Goal: Task Accomplishment & Management: Complete application form

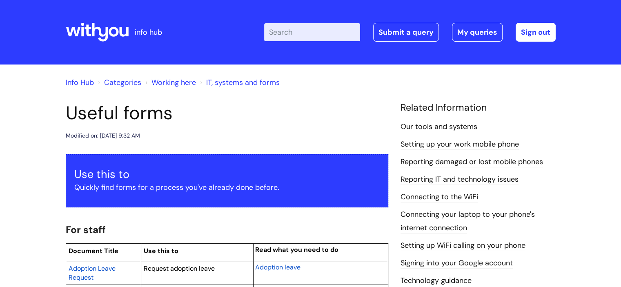
scroll to position [14, 0]
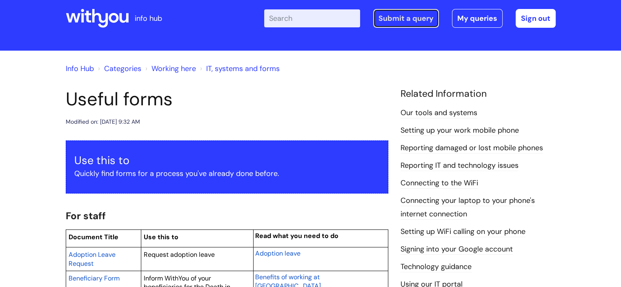
click at [420, 18] on link "Submit a query" at bounding box center [406, 18] width 66 height 19
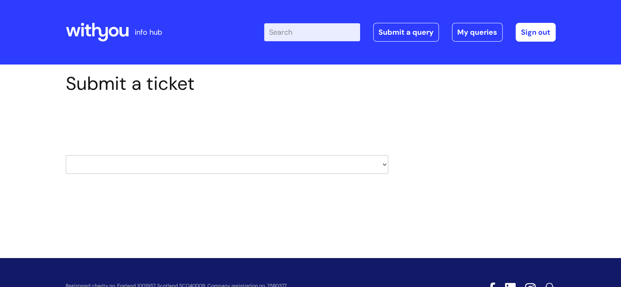
click at [176, 163] on select "HR / People IT and Support Clinical Drug Alerts Finance Accounts Data Support T…" at bounding box center [227, 164] width 323 height 19
select select "it_and_support"
click at [66, 155] on select "HR / People IT and Support Clinical Drug Alerts Finance Accounts Data Support T…" at bounding box center [227, 164] width 323 height 19
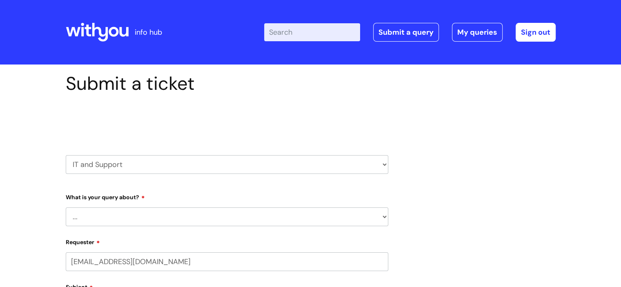
select select "80004418200"
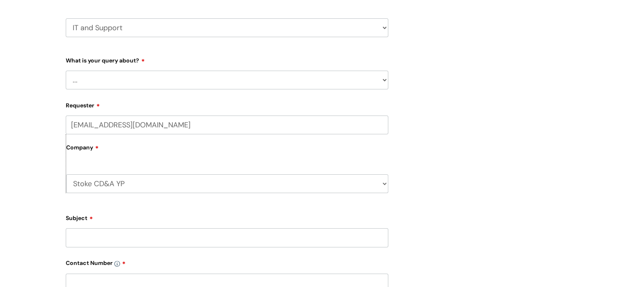
scroll to position [147, 0]
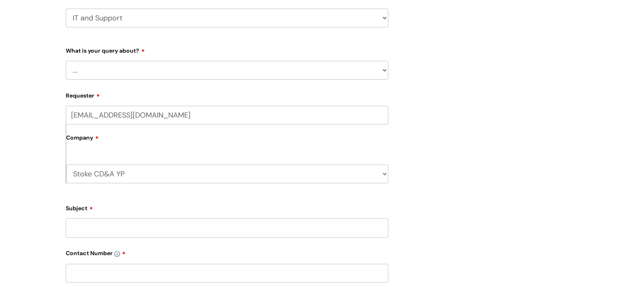
click at [349, 76] on select "... Mobile Phone Reset & MFA Accounts, Starters and Leavers IT Hardware issue I…" at bounding box center [227, 70] width 323 height 19
select select "Something Else"
click at [66, 61] on select "... Mobile Phone Reset & MFA Accounts, Starters and Leavers IT Hardware issue I…" at bounding box center [227, 70] width 323 height 19
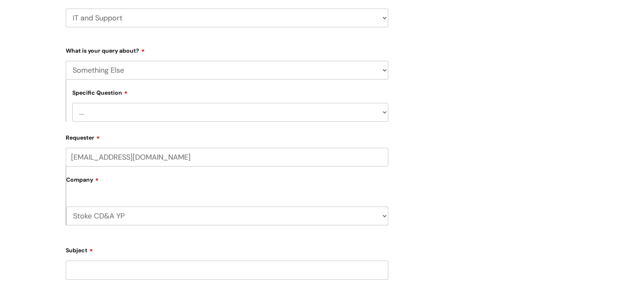
click at [243, 109] on select "... My problem is not listed" at bounding box center [230, 112] width 316 height 19
select select "My problem is not listed"
click at [72, 103] on select "... My problem is not listed" at bounding box center [230, 112] width 316 height 19
click at [136, 266] on input "Subject" at bounding box center [227, 269] width 323 height 19
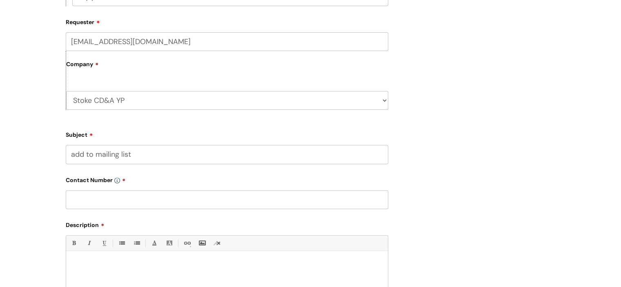
scroll to position [291, 0]
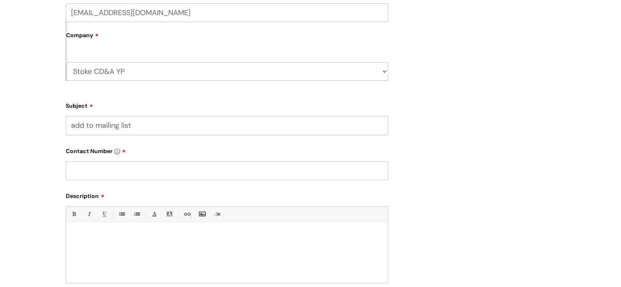
type input "add to mailing list"
click at [294, 171] on input "text" at bounding box center [227, 170] width 323 height 19
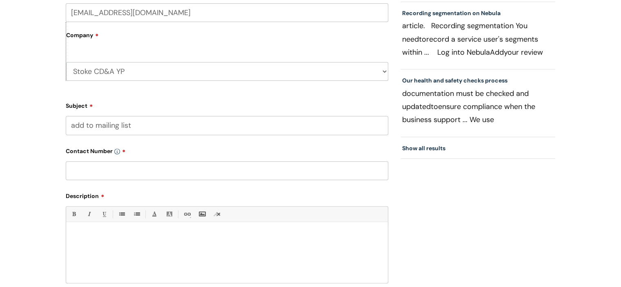
drag, startPoint x: 179, startPoint y: 161, endPoint x: 157, endPoint y: 171, distance: 24.3
click at [157, 171] on input "text" at bounding box center [227, 170] width 323 height 19
paste input "07812703039"
type input "07812703039"
click at [119, 236] on p at bounding box center [226, 236] width 309 height 7
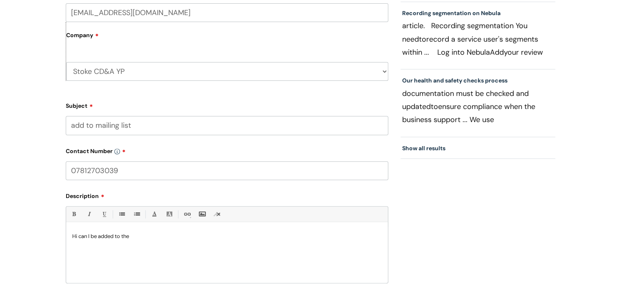
click at [158, 233] on div "Hi can I be added to the" at bounding box center [227, 255] width 322 height 56
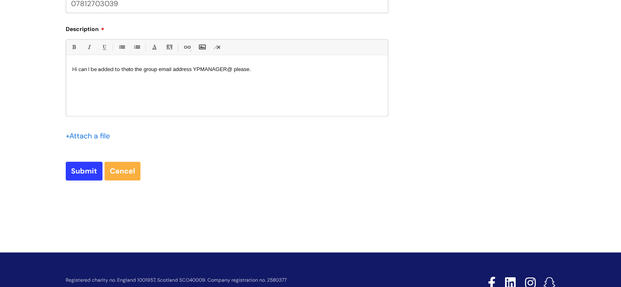
scroll to position [467, 0]
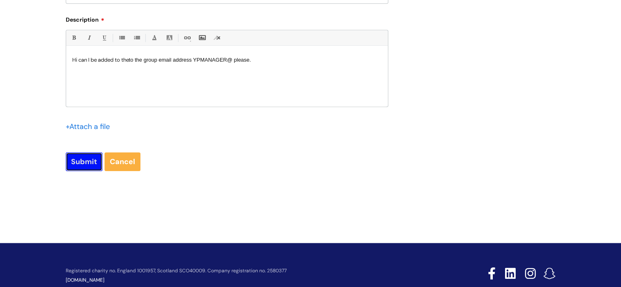
click at [80, 164] on input "Submit" at bounding box center [84, 161] width 37 height 19
type input "Please Wait..."
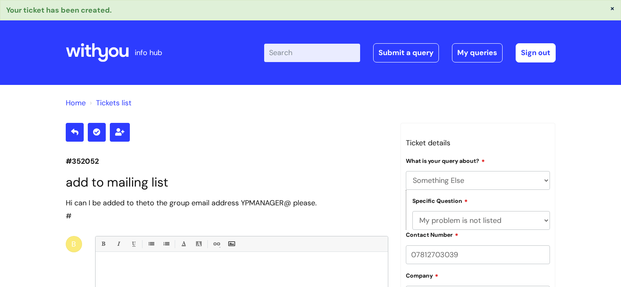
select select "Something Else"
select select "My problem is not listed"
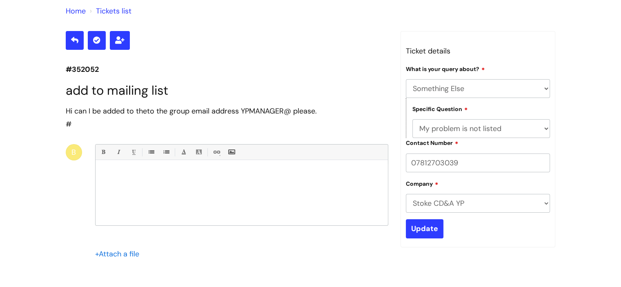
scroll to position [91, 0]
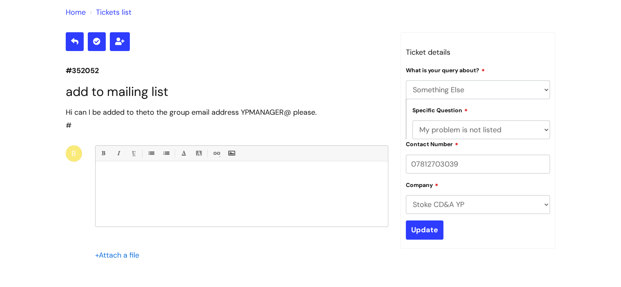
drag, startPoint x: 620, startPoint y: 138, endPoint x: 614, endPoint y: 164, distance: 25.9
click at [614, 164] on div "Home Tickets list #352052 add to mailing list Hi can I be added to the to the g…" at bounding box center [310, 175] width 621 height 363
